Goal: Task Accomplishment & Management: Use online tool/utility

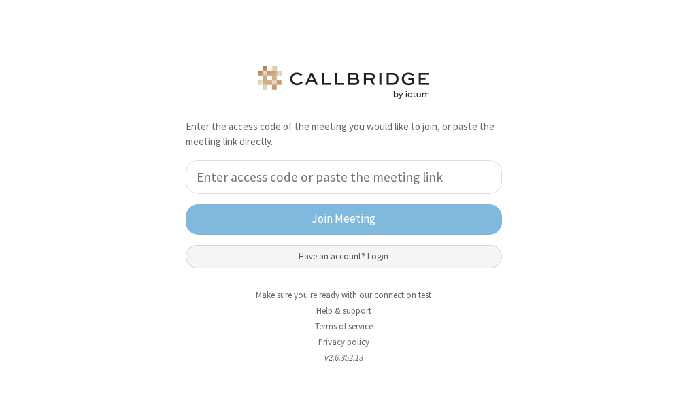
click at [361, 257] on button "Have an account? Login" at bounding box center [344, 256] width 317 height 23
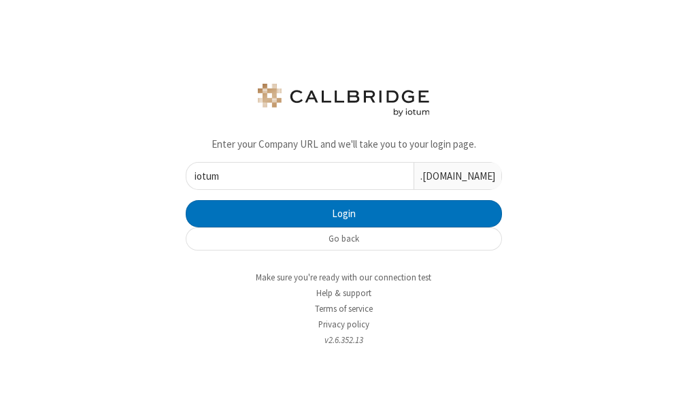
type input "iotum"
click at [186, 200] on button "Login" at bounding box center [344, 213] width 317 height 27
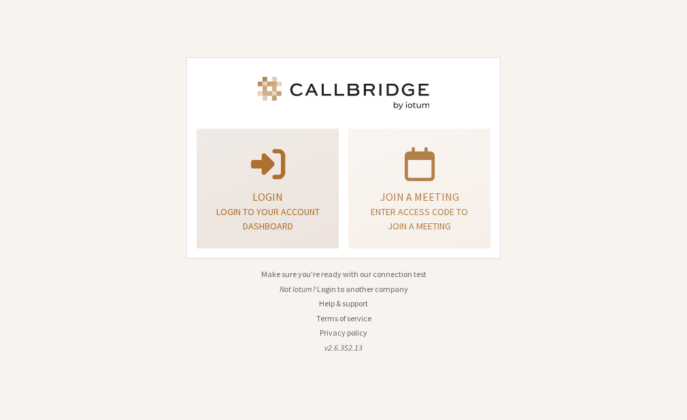
click at [318, 189] on p "Login" at bounding box center [268, 197] width 108 height 16
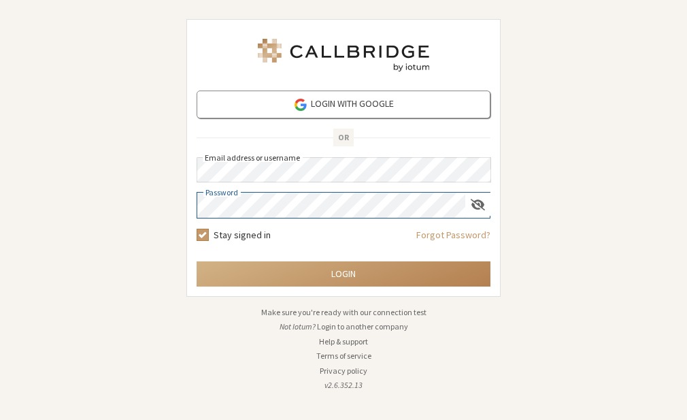
click at [197, 261] on button "Login" at bounding box center [344, 273] width 294 height 25
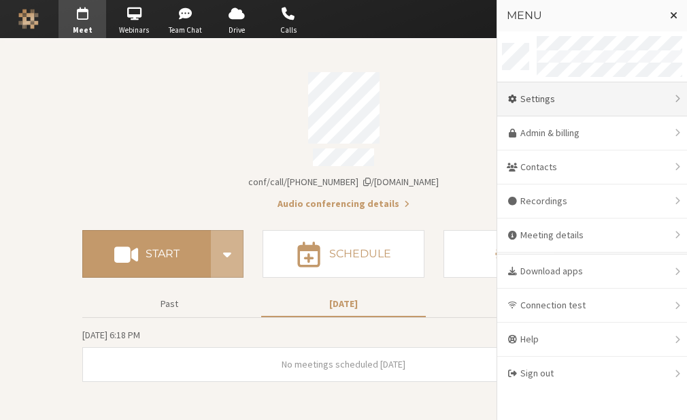
click at [581, 94] on div "Settings" at bounding box center [593, 99] width 190 height 34
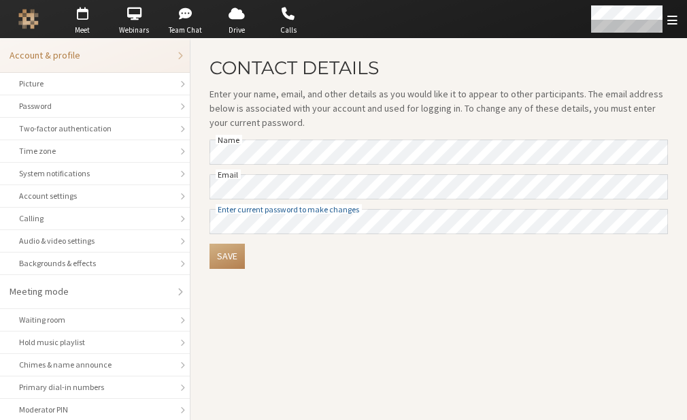
scroll to position [176, 0]
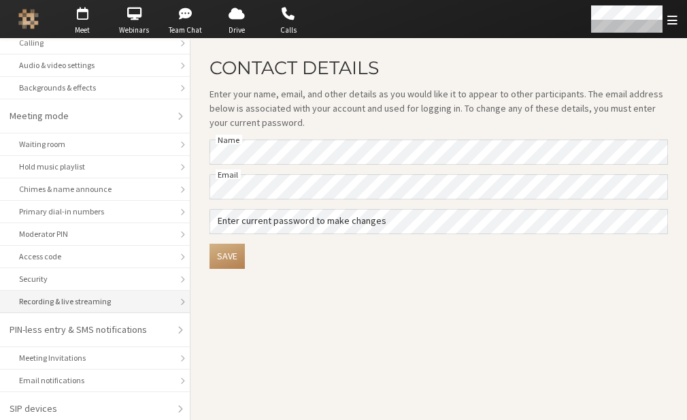
click at [93, 298] on div "Recording & live streaming" at bounding box center [95, 301] width 152 height 12
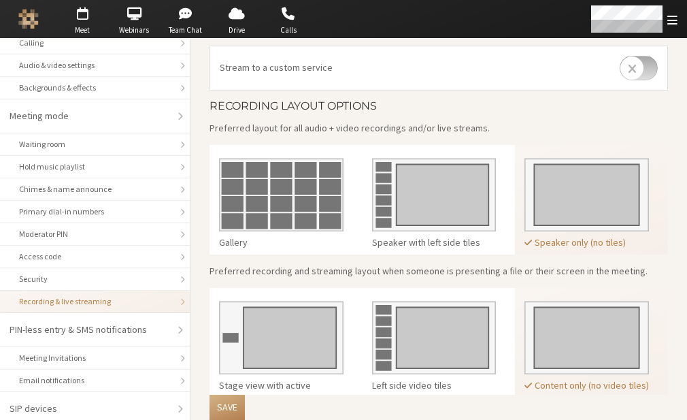
scroll to position [366, 0]
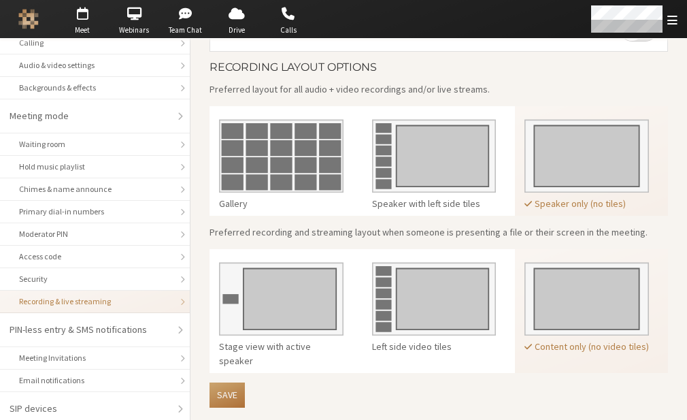
click at [237, 392] on button "Save" at bounding box center [227, 395] width 35 height 25
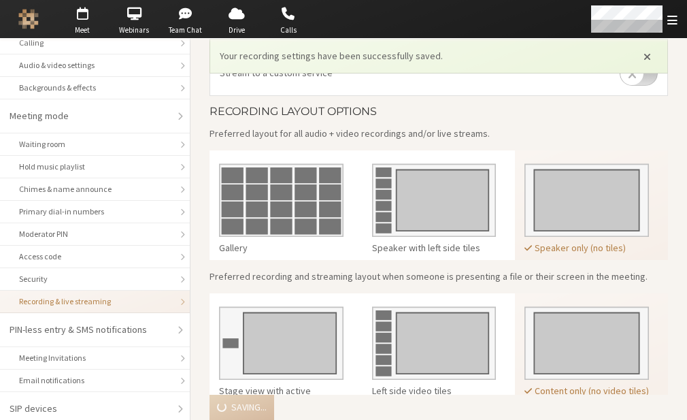
scroll to position [410, 0]
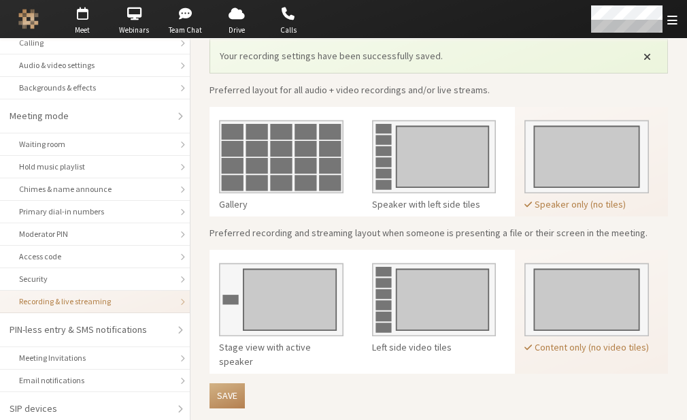
click at [644, 52] on span "Close alert" at bounding box center [647, 55] width 7 height 11
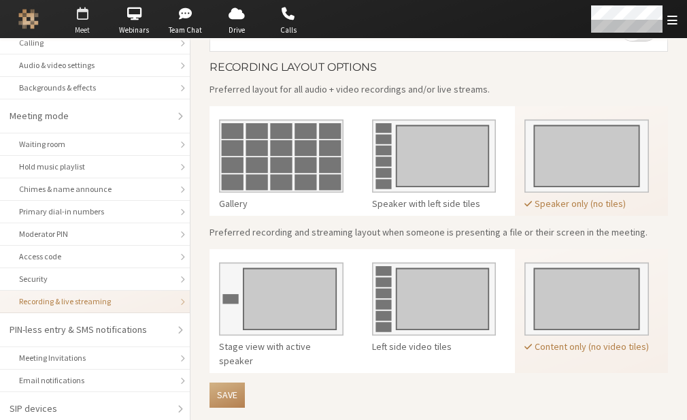
click at [86, 16] on span "button" at bounding box center [83, 14] width 48 height 22
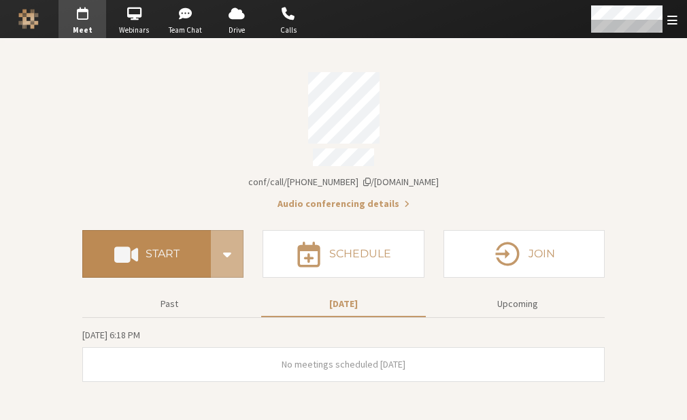
click at [123, 242] on span at bounding box center [126, 254] width 24 height 25
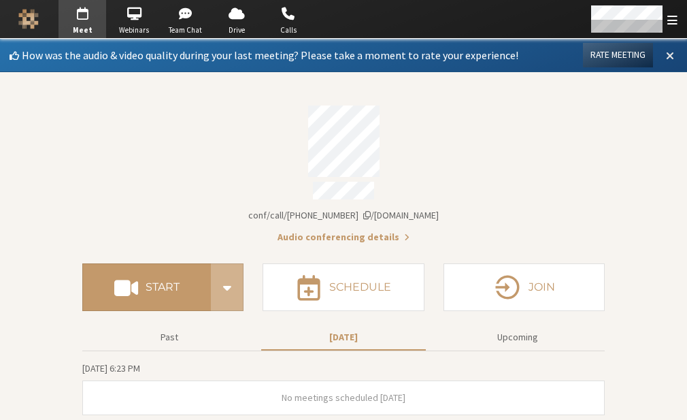
click at [666, 52] on span at bounding box center [670, 55] width 8 height 12
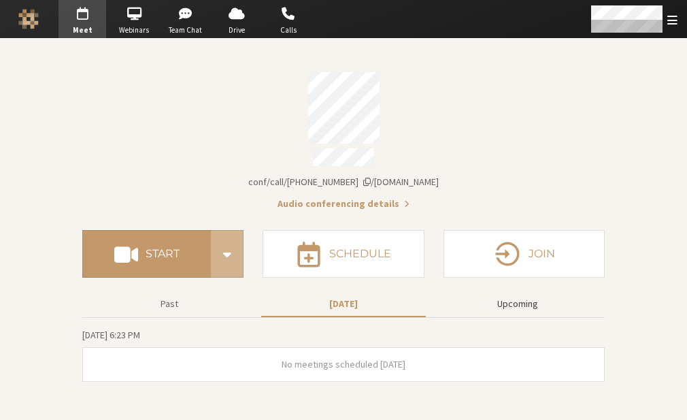
click at [517, 295] on button "Upcoming" at bounding box center [518, 304] width 165 height 24
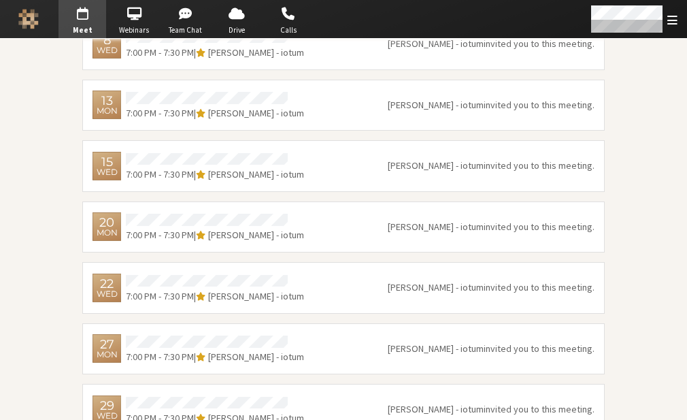
scroll to position [440, 0]
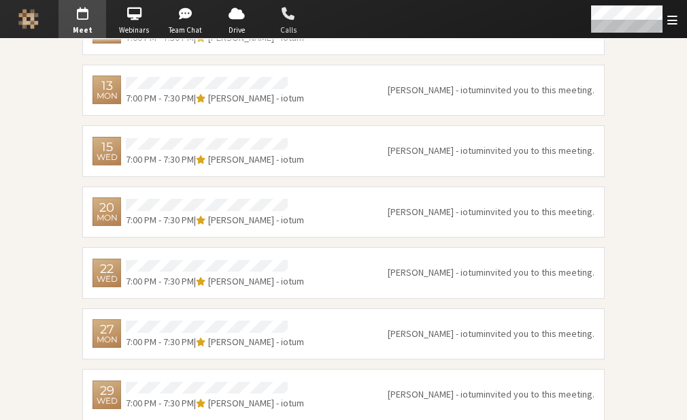
click at [282, 27] on span "Calls" at bounding box center [289, 31] width 48 height 12
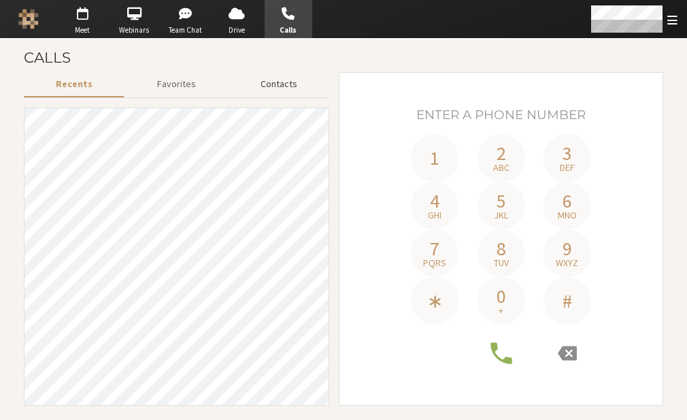
click at [278, 90] on button "Contacts" at bounding box center [278, 84] width 101 height 24
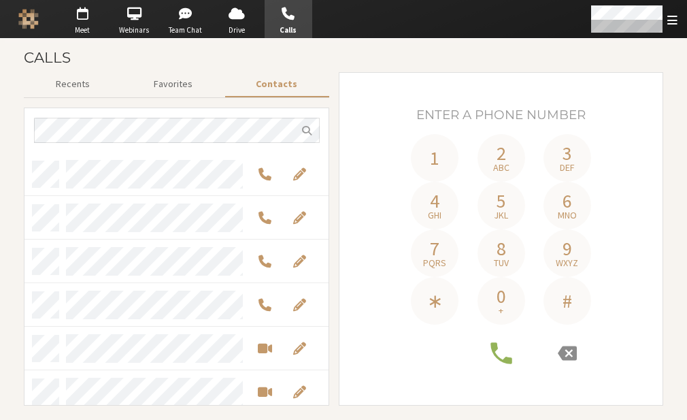
scroll to position [244, 294]
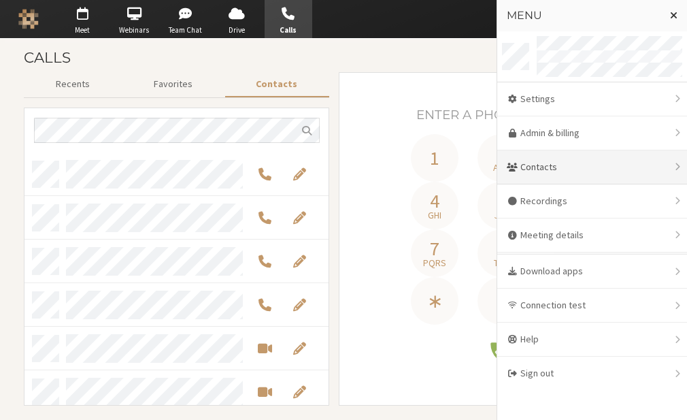
click at [574, 159] on div "Contacts" at bounding box center [593, 167] width 190 height 34
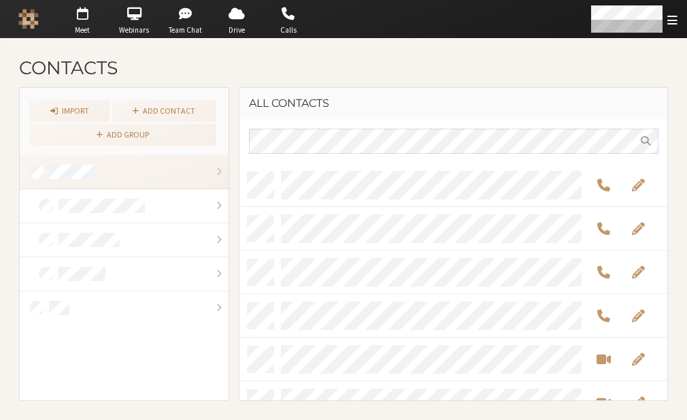
scroll to position [227, 419]
click at [197, 106] on link "Add contact" at bounding box center [164, 111] width 104 height 22
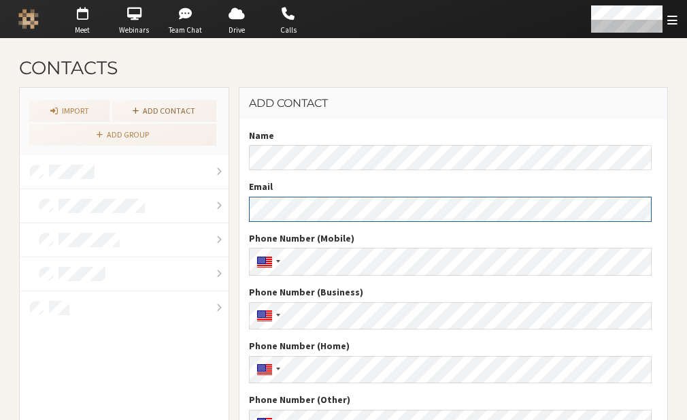
scroll to position [90, 0]
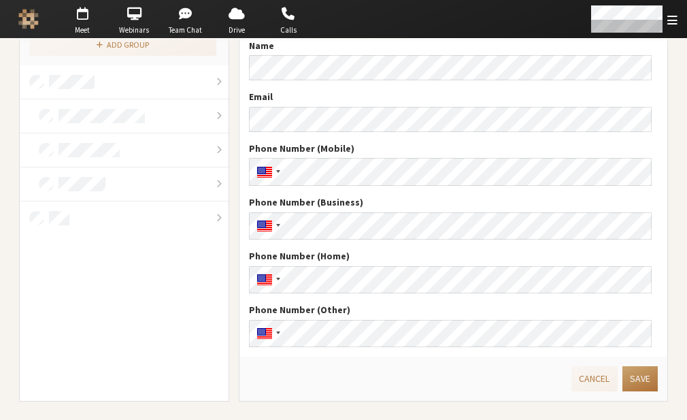
click at [632, 380] on button "Save" at bounding box center [640, 378] width 35 height 25
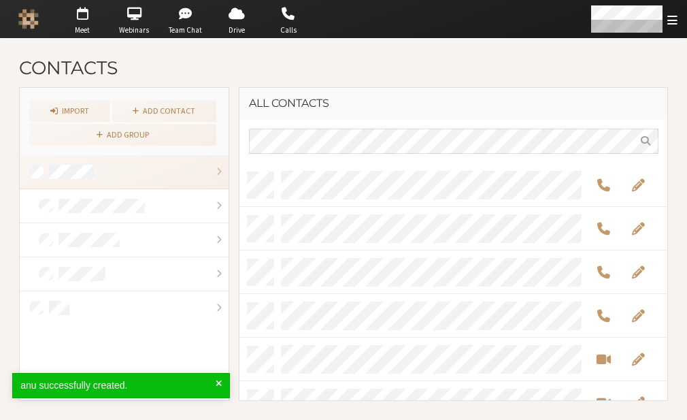
scroll to position [227, 419]
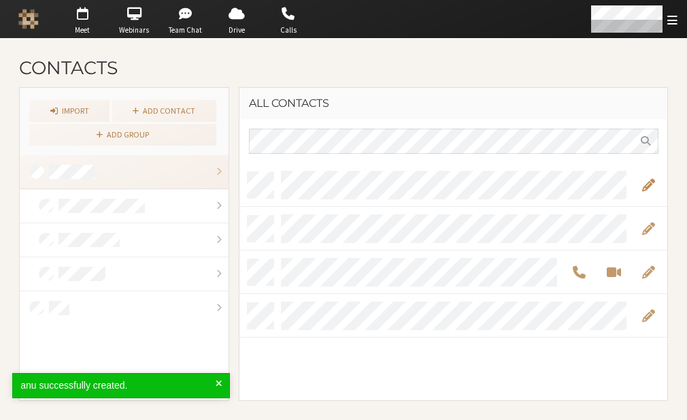
click at [650, 181] on span "Edit" at bounding box center [648, 185] width 13 height 16
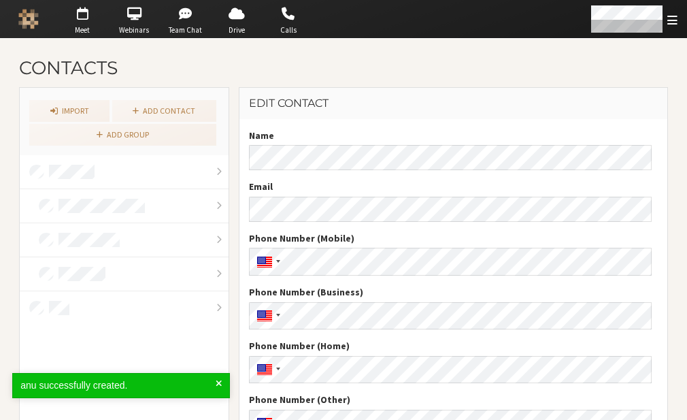
scroll to position [90, 0]
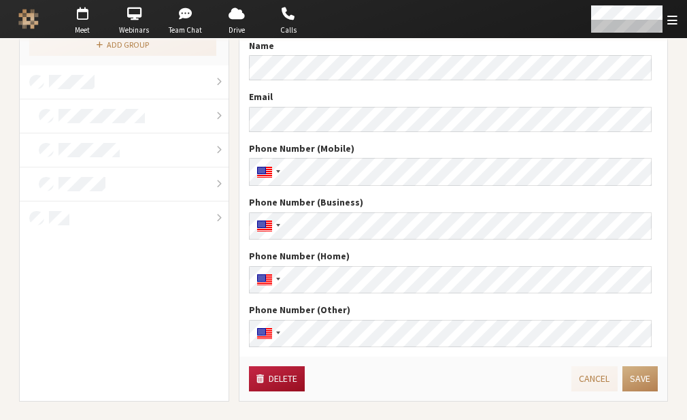
click at [289, 374] on button "Delete" at bounding box center [277, 378] width 56 height 25
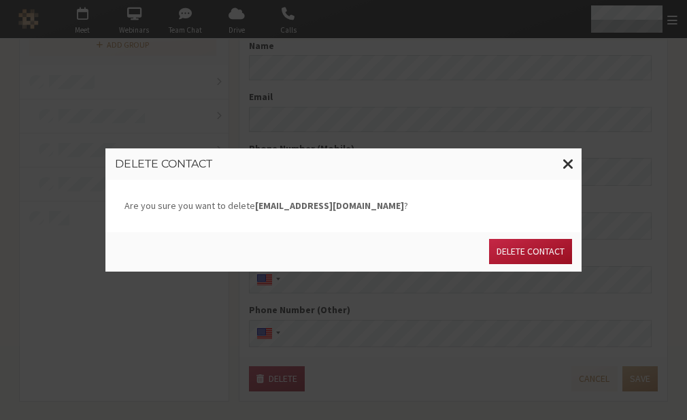
click at [517, 251] on button "Delete contact" at bounding box center [530, 251] width 83 height 25
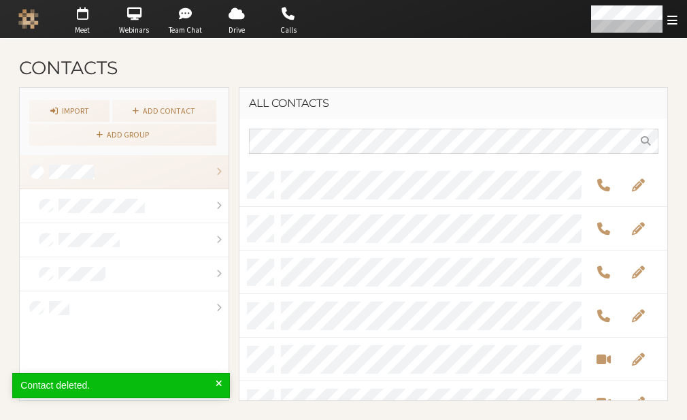
scroll to position [227, 419]
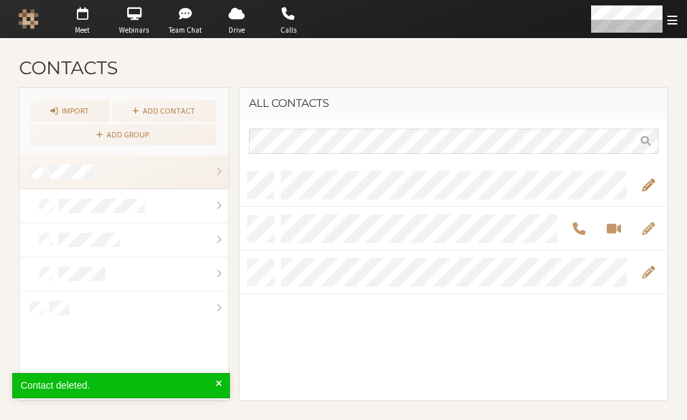
click at [648, 180] on span "Edit" at bounding box center [648, 185] width 13 height 16
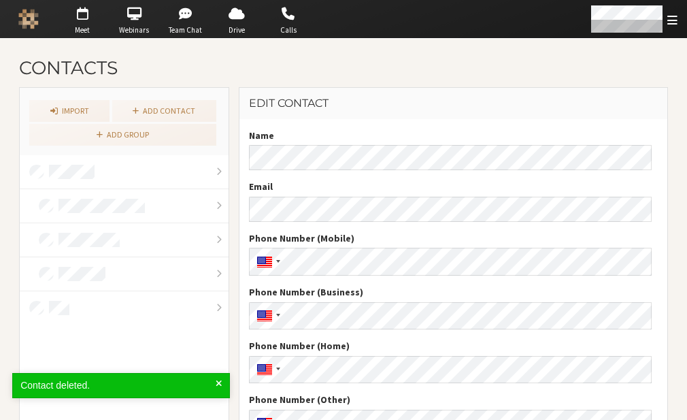
scroll to position [90, 0]
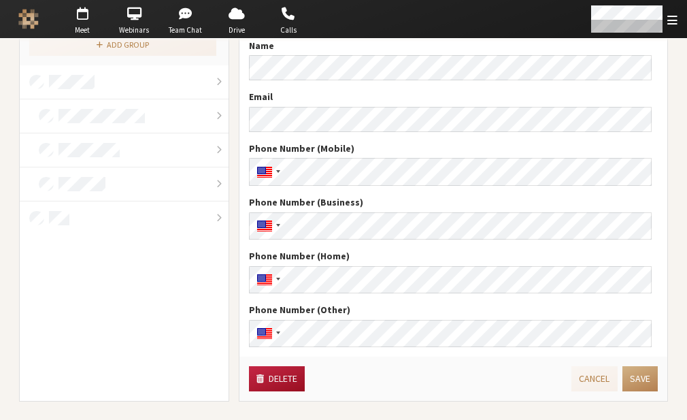
click at [265, 388] on button "Delete" at bounding box center [277, 378] width 56 height 25
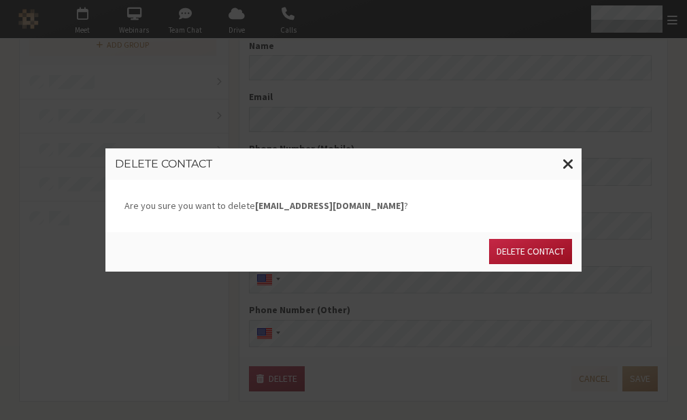
click at [509, 258] on button "Delete contact" at bounding box center [530, 251] width 83 height 25
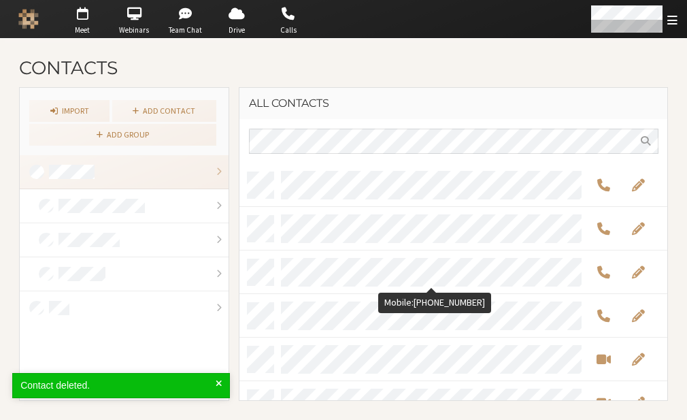
scroll to position [227, 419]
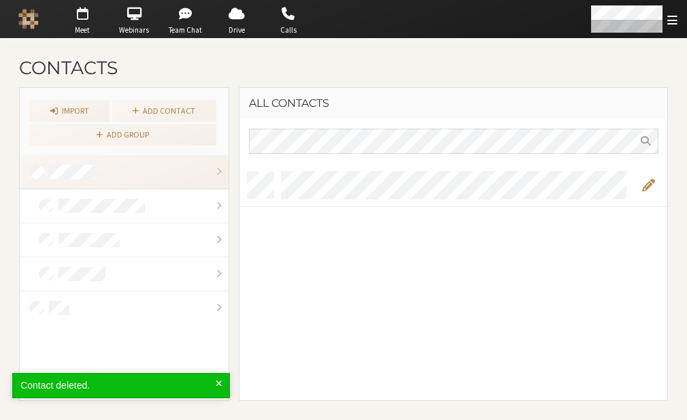
click at [647, 182] on span "Edit" at bounding box center [648, 185] width 13 height 16
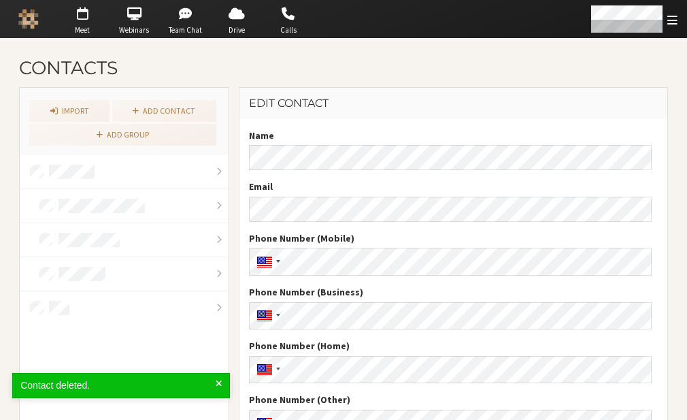
scroll to position [90, 0]
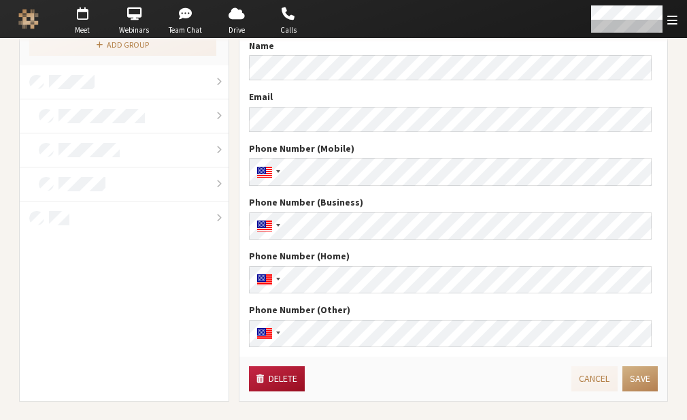
click at [268, 379] on button "Delete" at bounding box center [277, 378] width 56 height 25
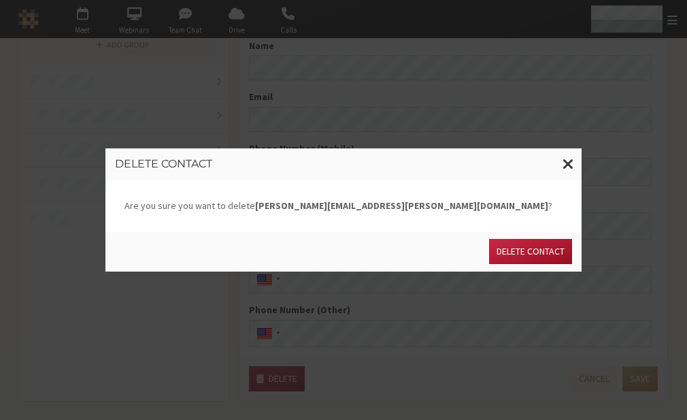
click at [520, 252] on button "Delete contact" at bounding box center [530, 251] width 83 height 25
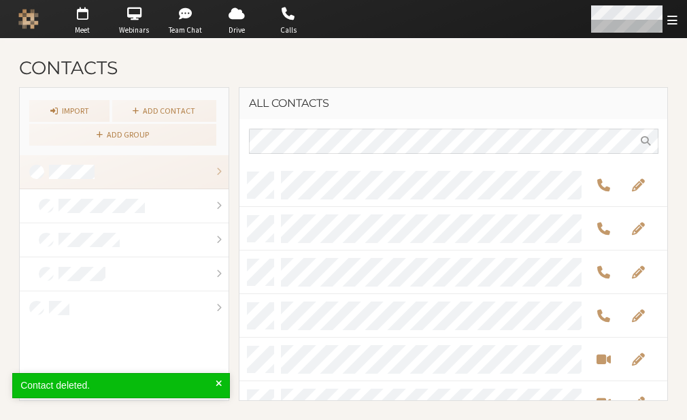
click at [664, 21] on div "Open menu" at bounding box center [634, 19] width 108 height 38
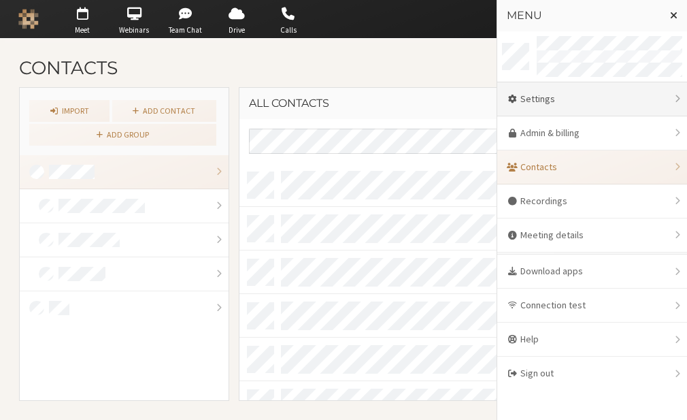
click at [570, 102] on div "Settings" at bounding box center [593, 99] width 190 height 34
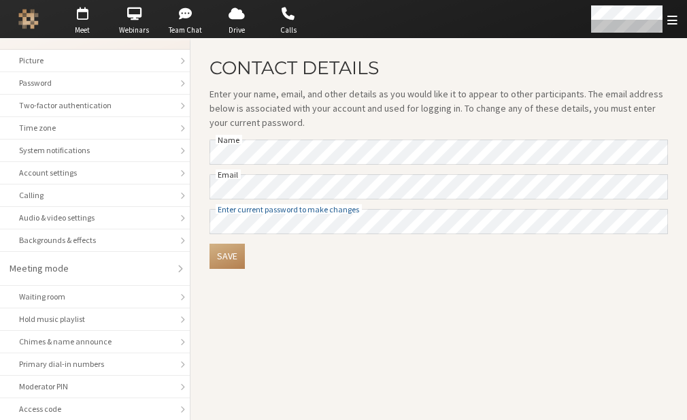
scroll to position [27, 0]
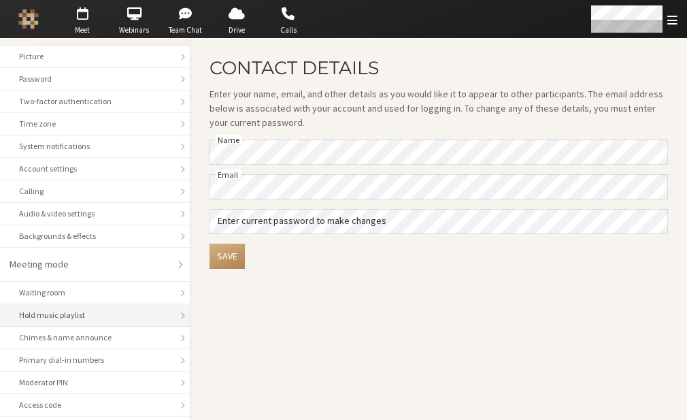
click at [80, 319] on li "Hold music playlist" at bounding box center [95, 315] width 190 height 22
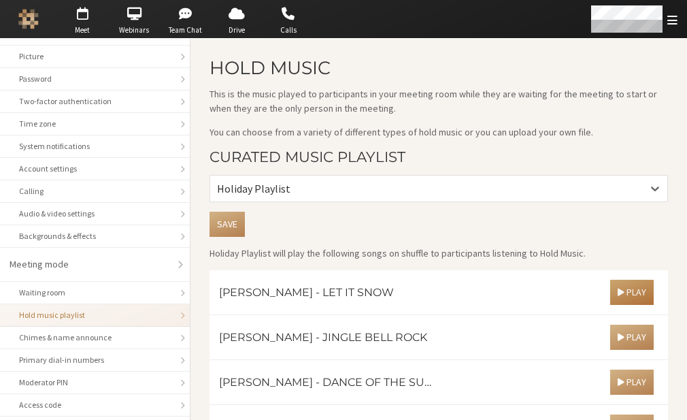
click at [618, 296] on span "Play" at bounding box center [632, 292] width 29 height 12
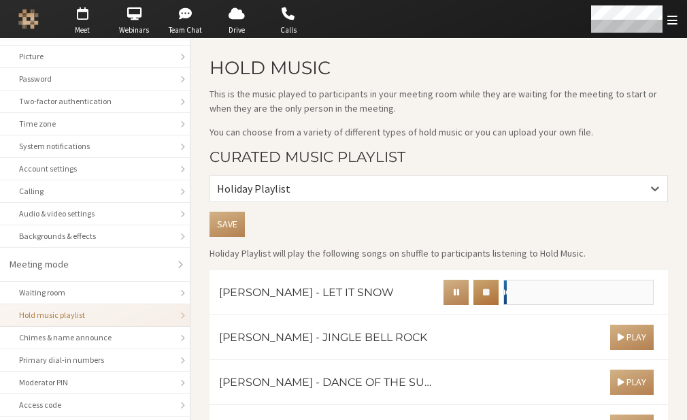
click at [483, 291] on span "button" at bounding box center [486, 292] width 6 height 10
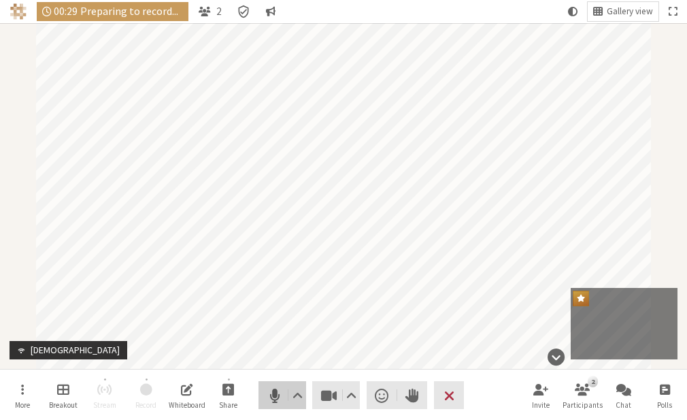
click at [276, 394] on span "Mute (Alt+A)" at bounding box center [274, 395] width 19 height 19
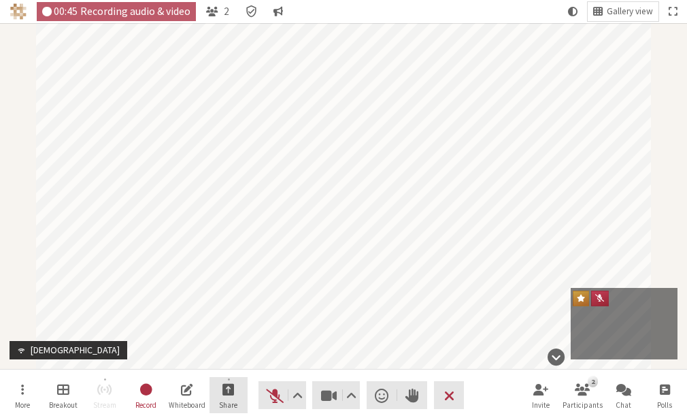
click at [223, 389] on span "Start sharing" at bounding box center [229, 389] width 12 height 16
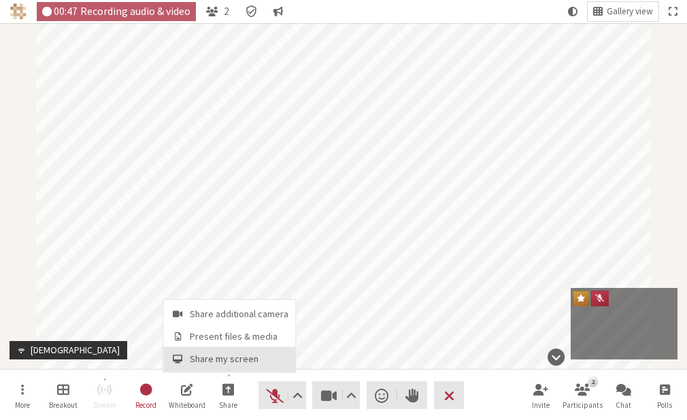
click at [218, 357] on span "Share my screen" at bounding box center [239, 359] width 99 height 10
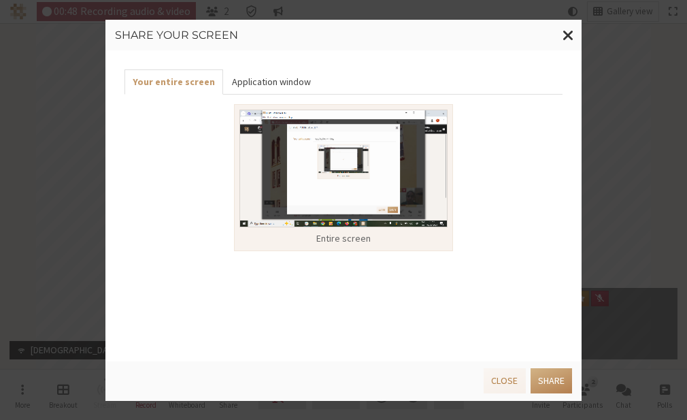
click at [280, 82] on button "Application window" at bounding box center [270, 81] width 95 height 25
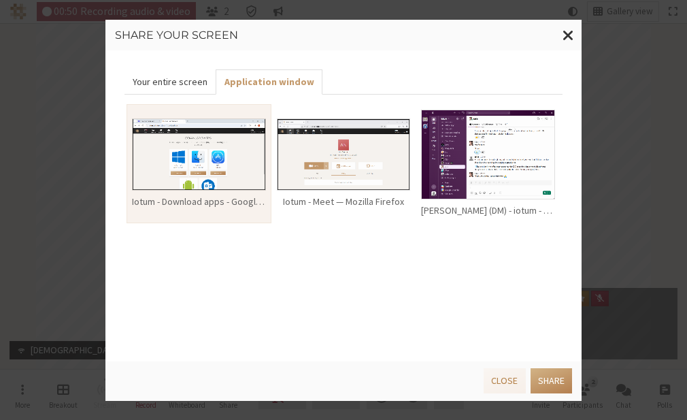
click at [186, 76] on button "Your entire screen" at bounding box center [170, 81] width 91 height 25
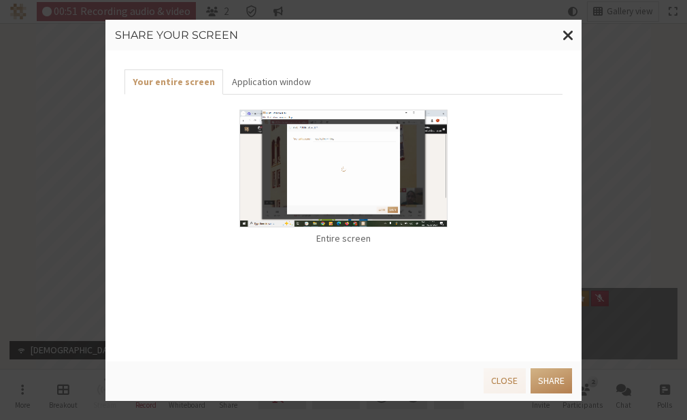
click at [353, 187] on img at bounding box center [344, 169] width 208 height 118
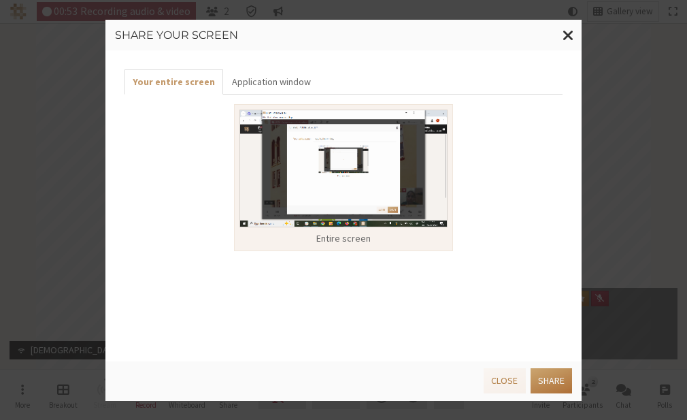
click at [564, 385] on button "Share" at bounding box center [552, 380] width 42 height 25
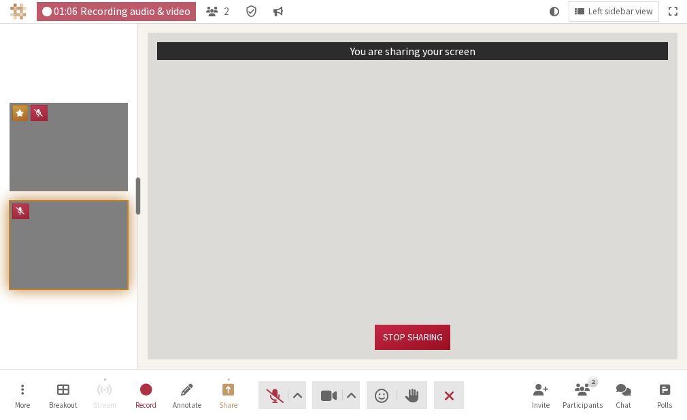
click at [421, 335] on button "Stop sharing" at bounding box center [412, 337] width 75 height 25
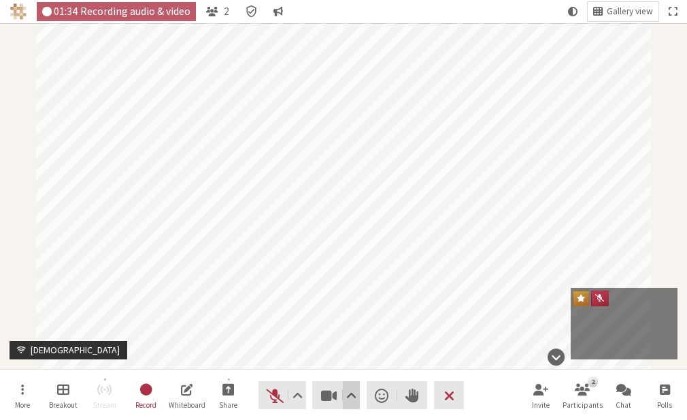
click at [351, 391] on span "Video setting" at bounding box center [351, 395] width 10 height 19
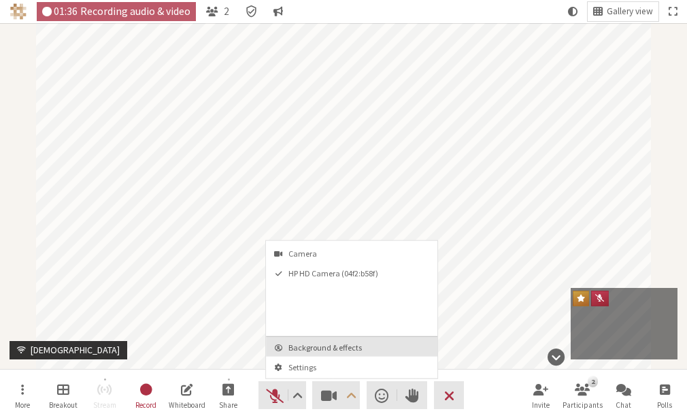
click at [336, 346] on span "Background & effects" at bounding box center [360, 347] width 143 height 9
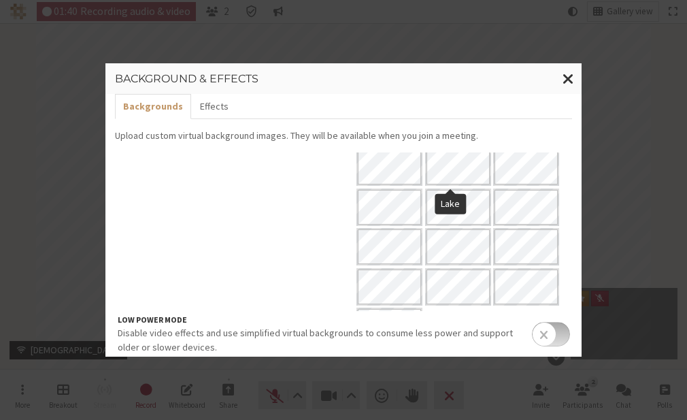
scroll to position [167, 0]
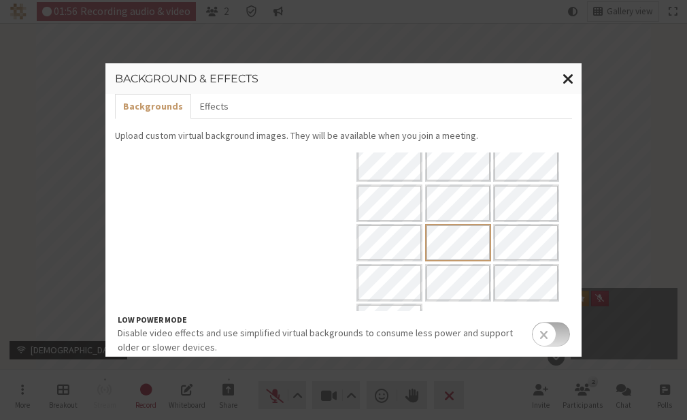
click at [563, 81] on span "Close modal" at bounding box center [569, 77] width 12 height 17
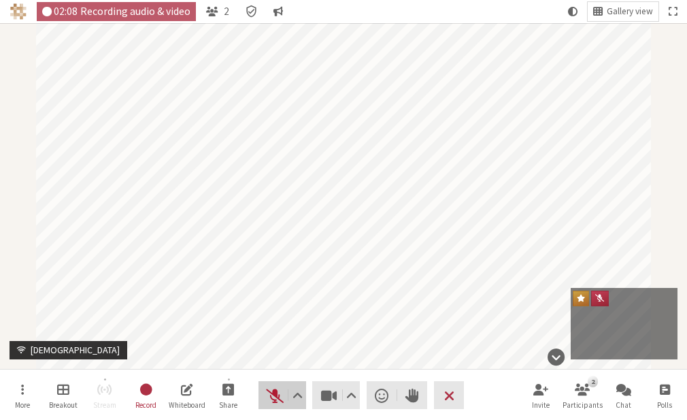
click at [267, 402] on span "Unmute (Alt+A)" at bounding box center [274, 395] width 19 height 19
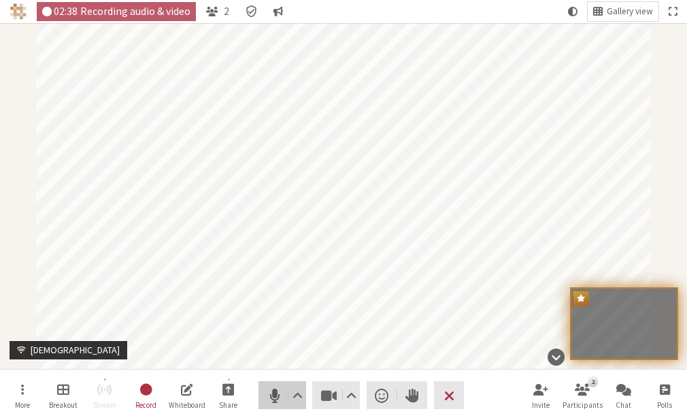
click at [275, 402] on span "Mute (Alt+A)" at bounding box center [274, 395] width 19 height 19
click at [321, 399] on span "Stop video (Alt+V)" at bounding box center [328, 395] width 19 height 19
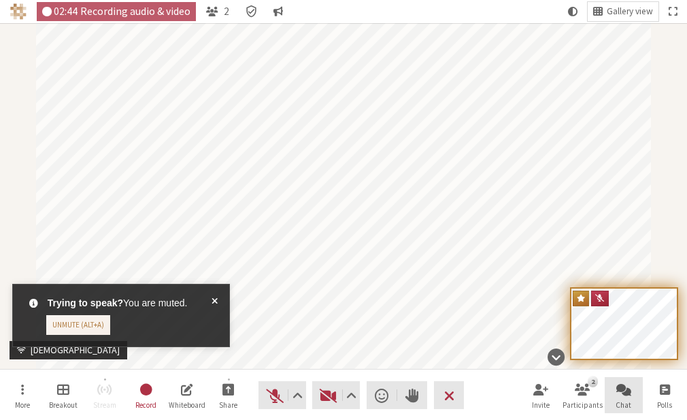
click at [626, 387] on span "Open chat" at bounding box center [624, 389] width 15 height 16
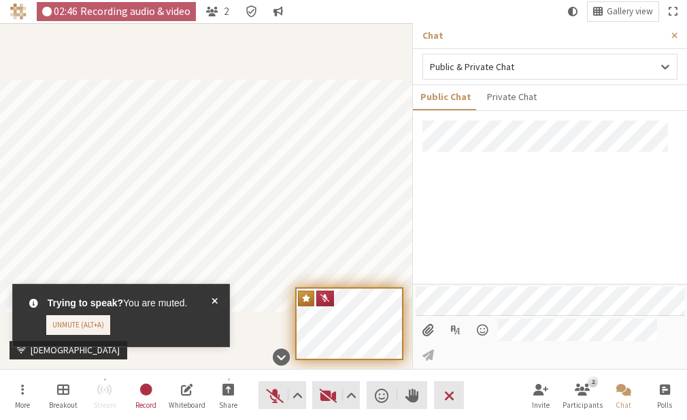
click at [426, 342] on input "File picker" at bounding box center [428, 330] width 25 height 23
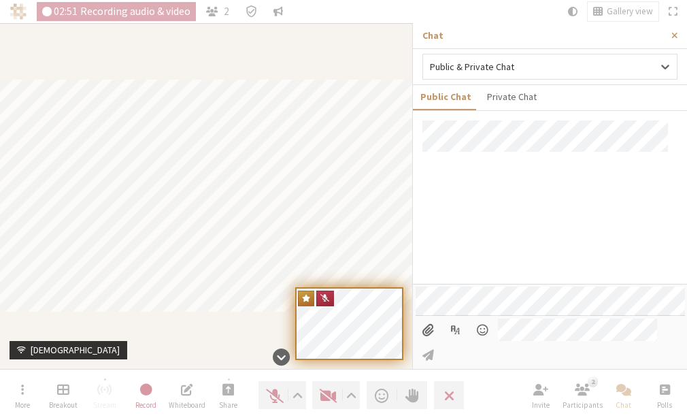
type input "C:\fakepath\no tile layout.png"
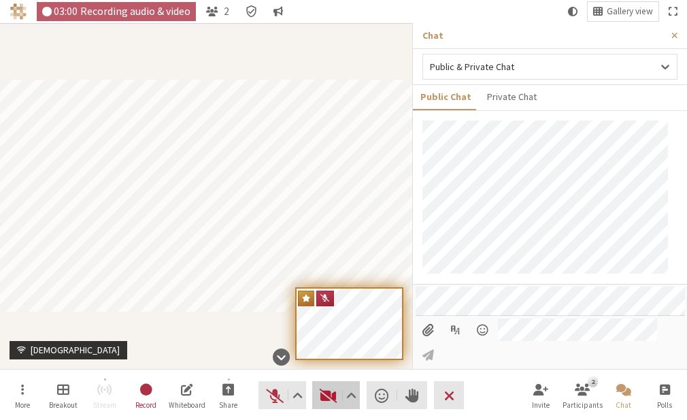
click at [324, 396] on span "Start video (Alt+V)" at bounding box center [328, 395] width 19 height 19
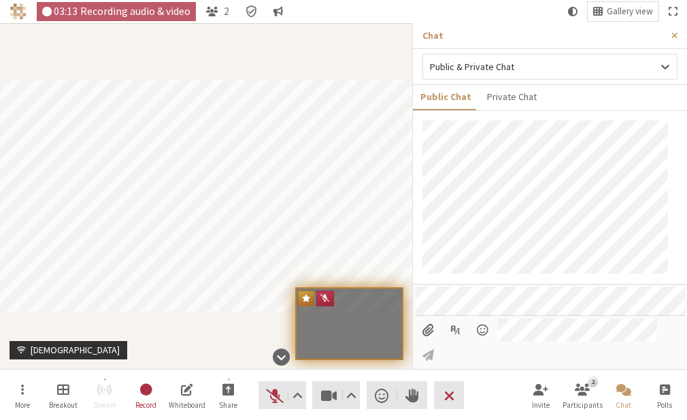
scroll to position [19, 0]
click at [677, 34] on span "Close sidebar" at bounding box center [675, 36] width 6 height 10
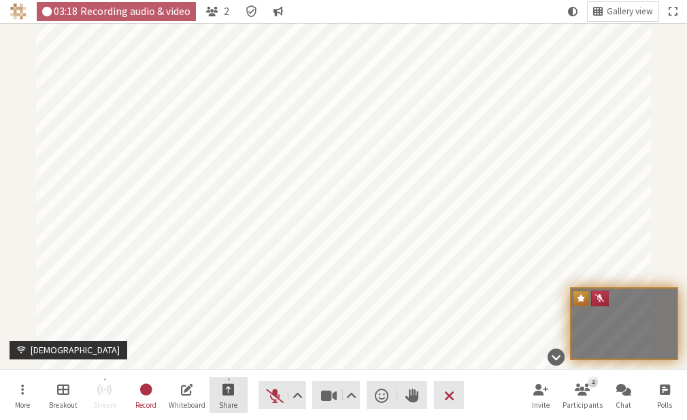
click at [230, 385] on span "Start sharing" at bounding box center [229, 389] width 12 height 16
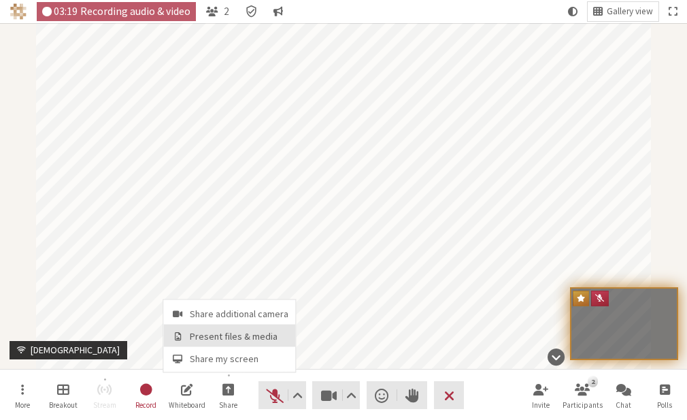
click at [201, 340] on span "Present files & media" at bounding box center [239, 336] width 99 height 10
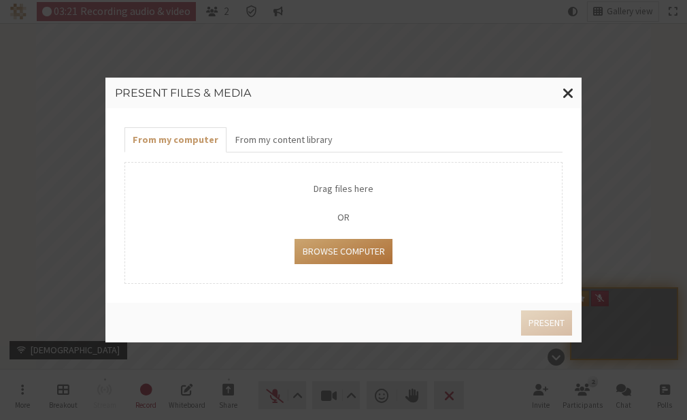
click at [309, 244] on button "Browse Computer" at bounding box center [343, 251] width 97 height 25
click at [304, 142] on button "From my content library" at bounding box center [284, 139] width 114 height 25
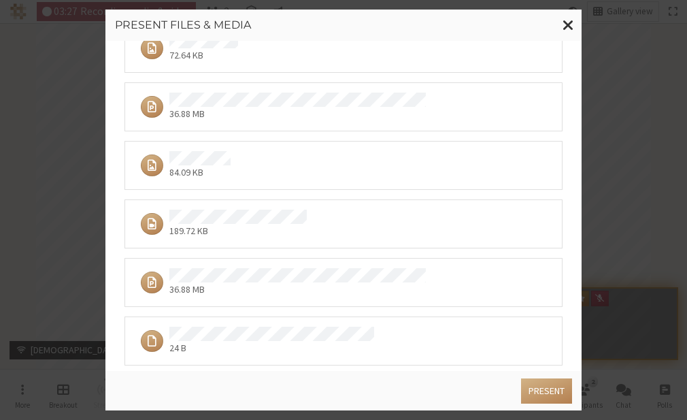
scroll to position [231, 0]
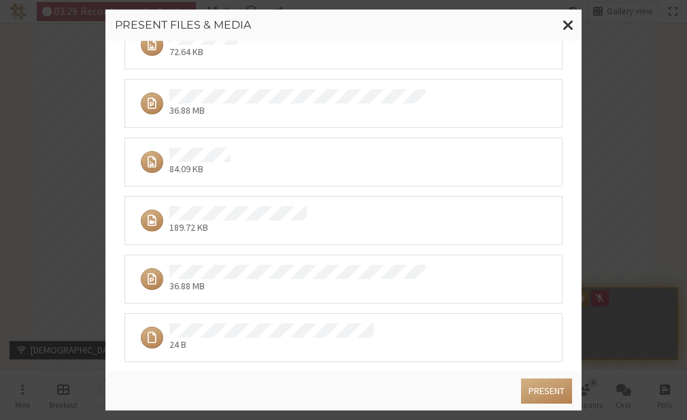
click at [264, 282] on p "36.88 MB" at bounding box center [297, 286] width 257 height 14
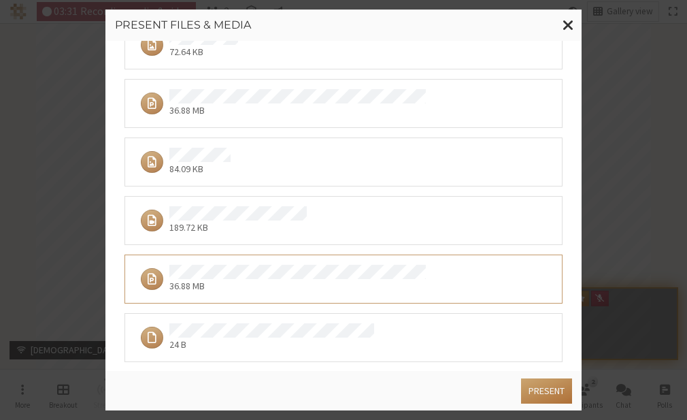
click at [523, 387] on button "Present" at bounding box center [546, 390] width 51 height 25
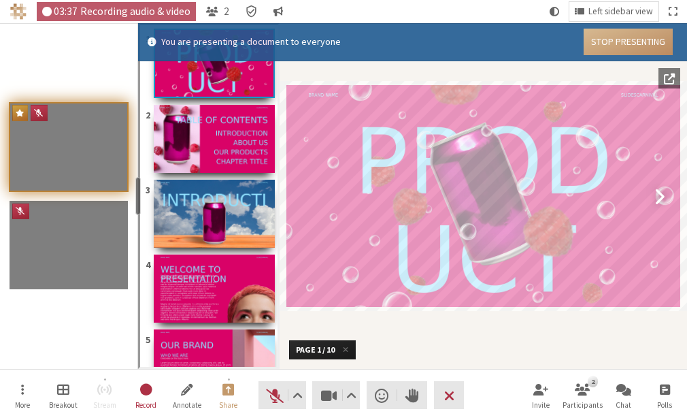
click at [245, 170] on img "Document" at bounding box center [214, 139] width 121 height 68
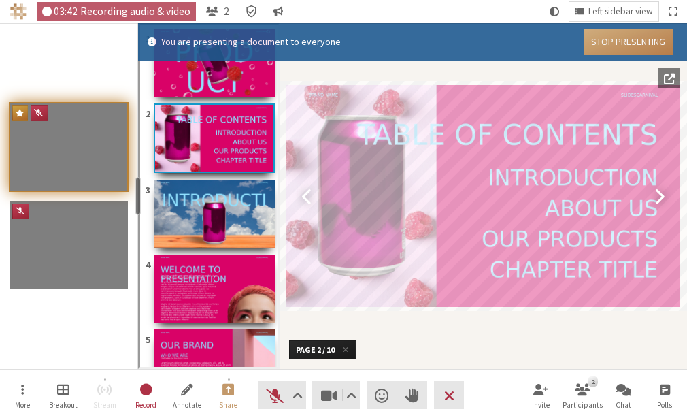
click at [602, 39] on button "Stop Presenting" at bounding box center [628, 42] width 89 height 27
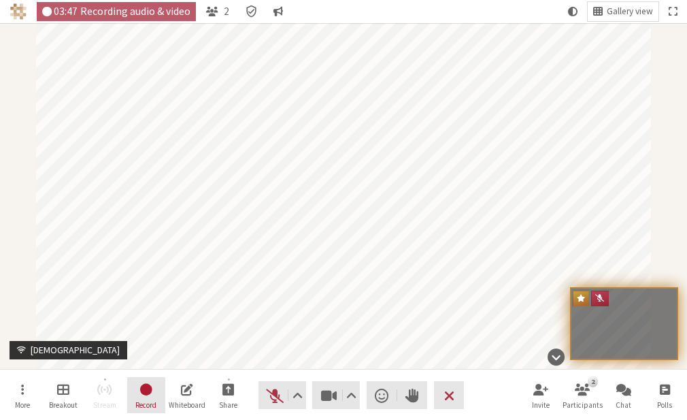
click at [157, 393] on button "Record" at bounding box center [146, 395] width 38 height 37
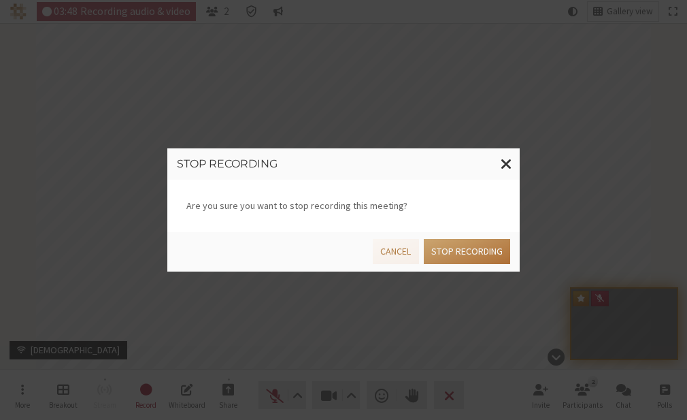
click at [482, 250] on button "Stop recording" at bounding box center [467, 251] width 86 height 25
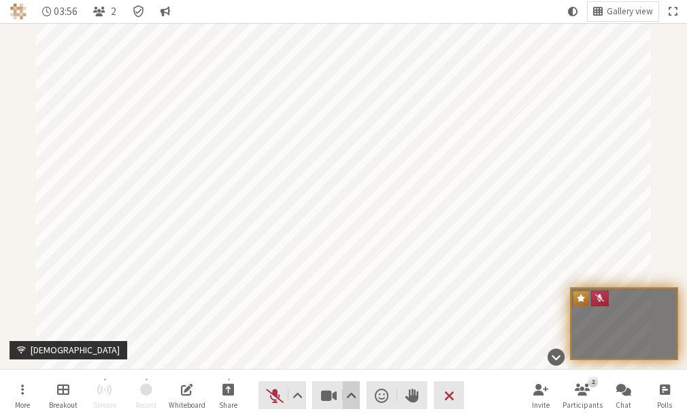
click at [353, 383] on button "Video setting" at bounding box center [351, 395] width 17 height 28
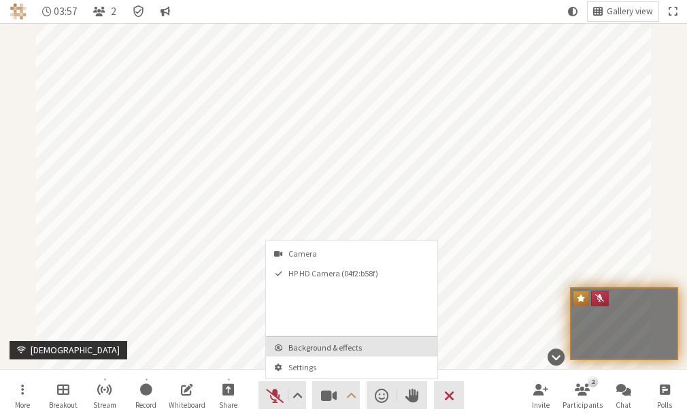
click at [346, 348] on span "Background & effects" at bounding box center [360, 347] width 143 height 9
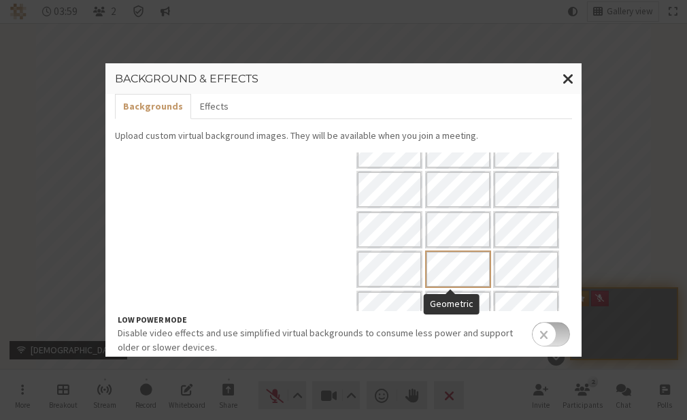
scroll to position [196, 0]
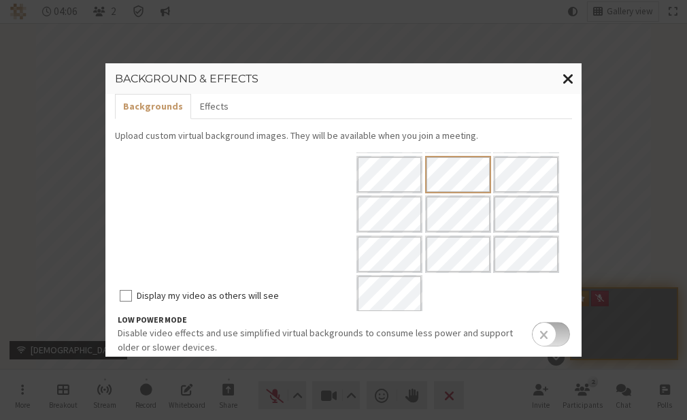
click at [577, 76] on button "Close modal" at bounding box center [568, 78] width 27 height 31
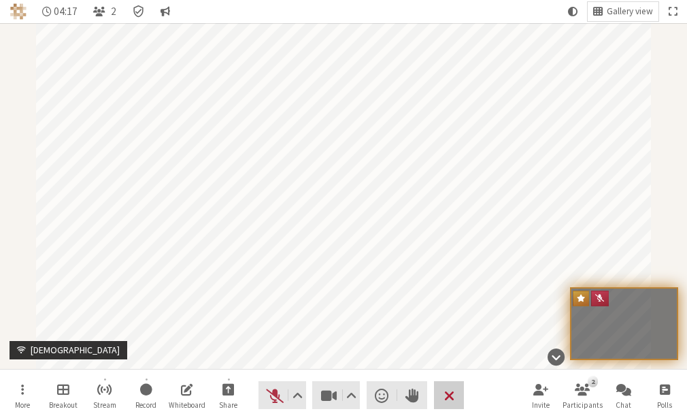
click at [445, 396] on span "End or leave meeting" at bounding box center [449, 395] width 10 height 19
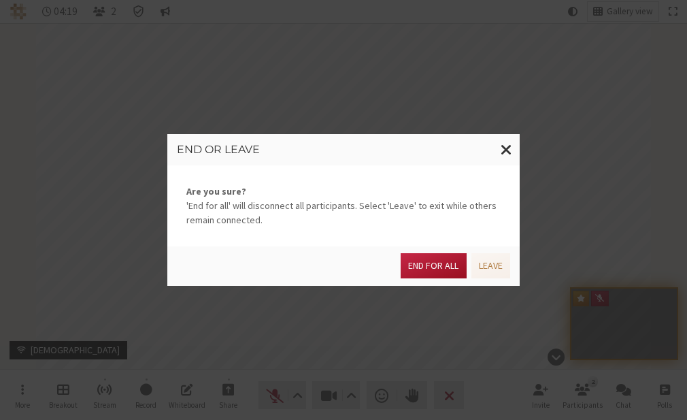
click at [432, 272] on button "End for all" at bounding box center [433, 265] width 65 height 25
